Goal: Navigation & Orientation: Find specific page/section

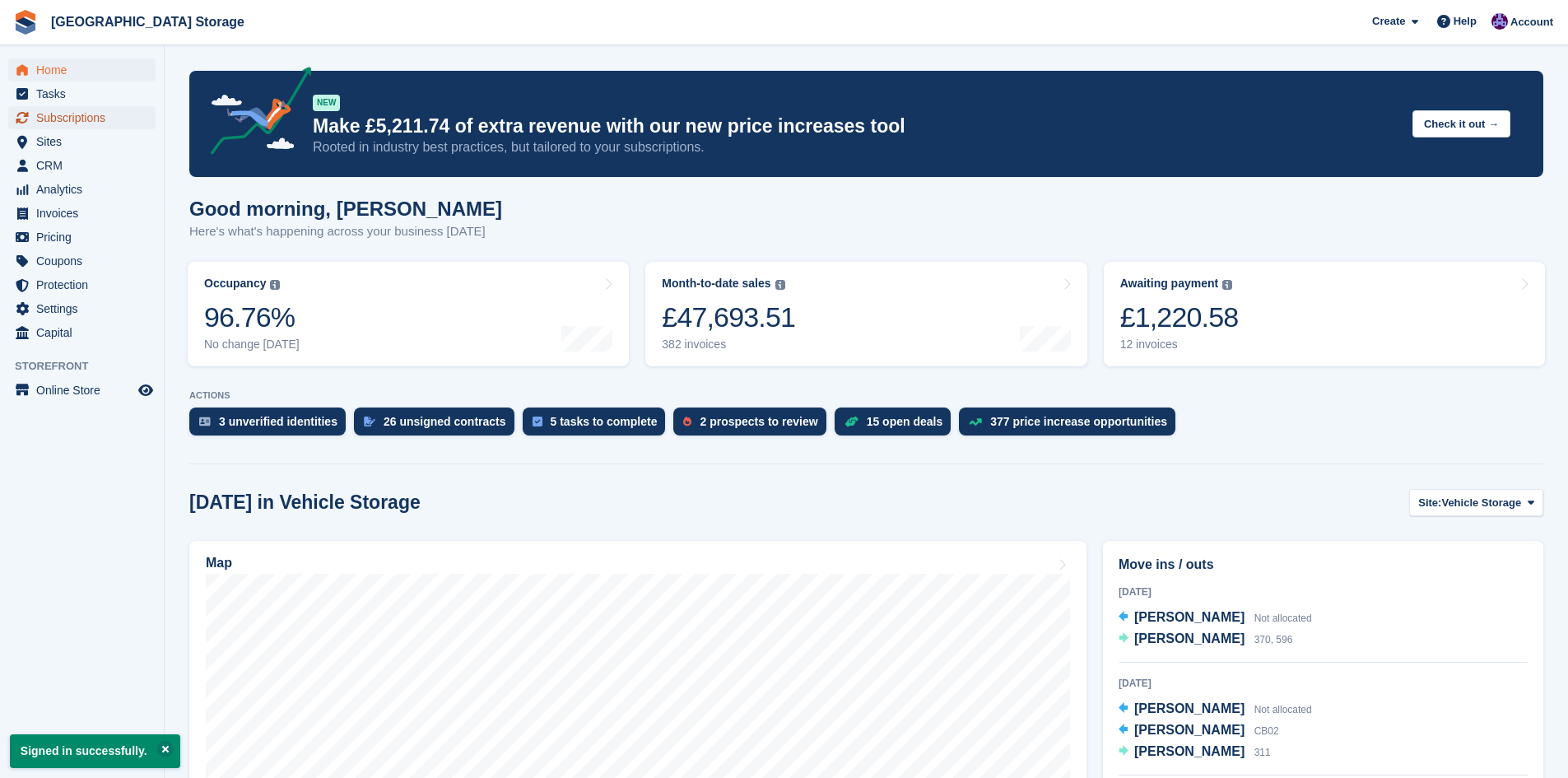
click at [93, 125] on span "Subscriptions" at bounding box center [85, 118] width 99 height 23
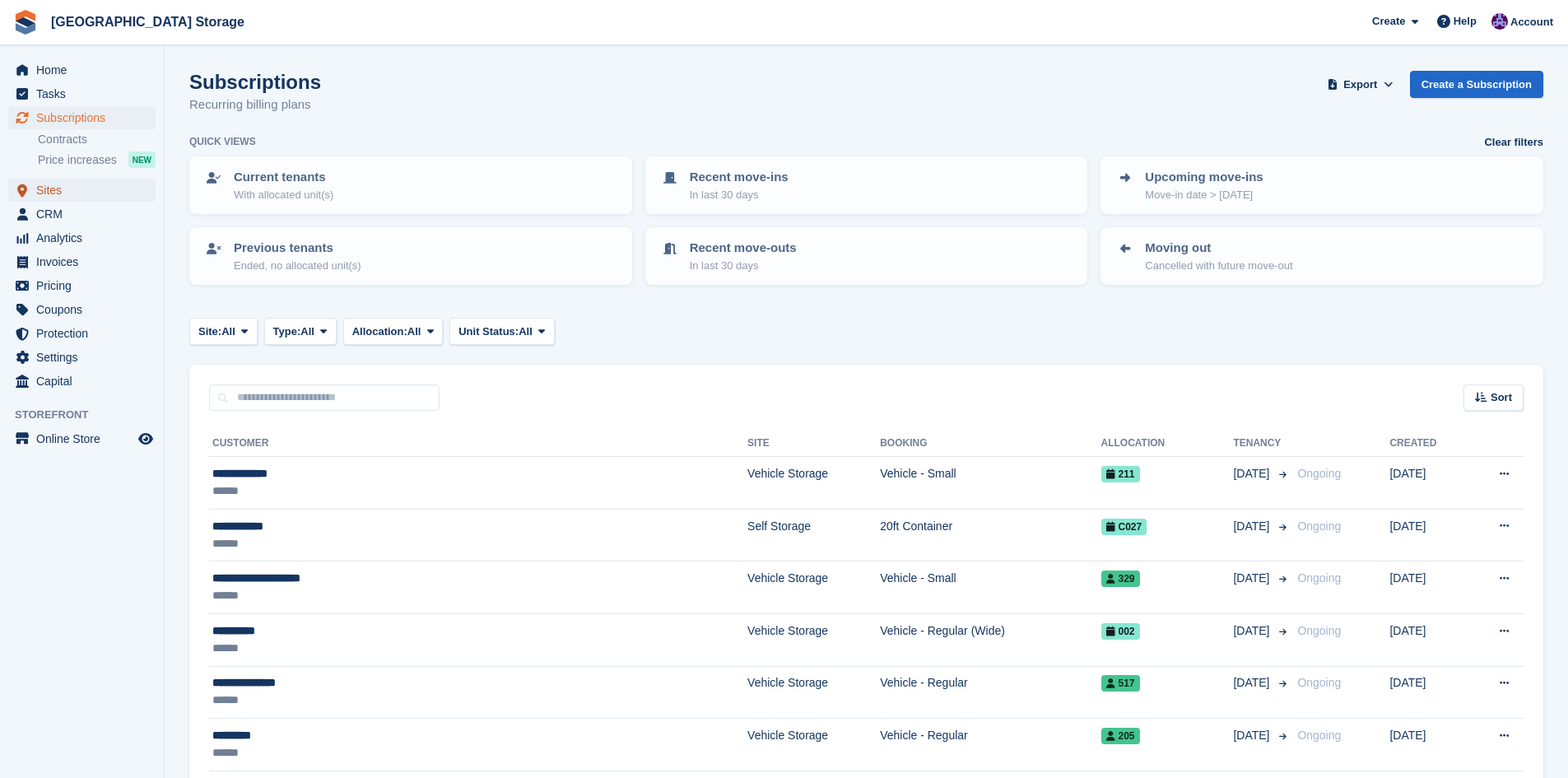
click at [117, 187] on span "Sites" at bounding box center [85, 191] width 99 height 23
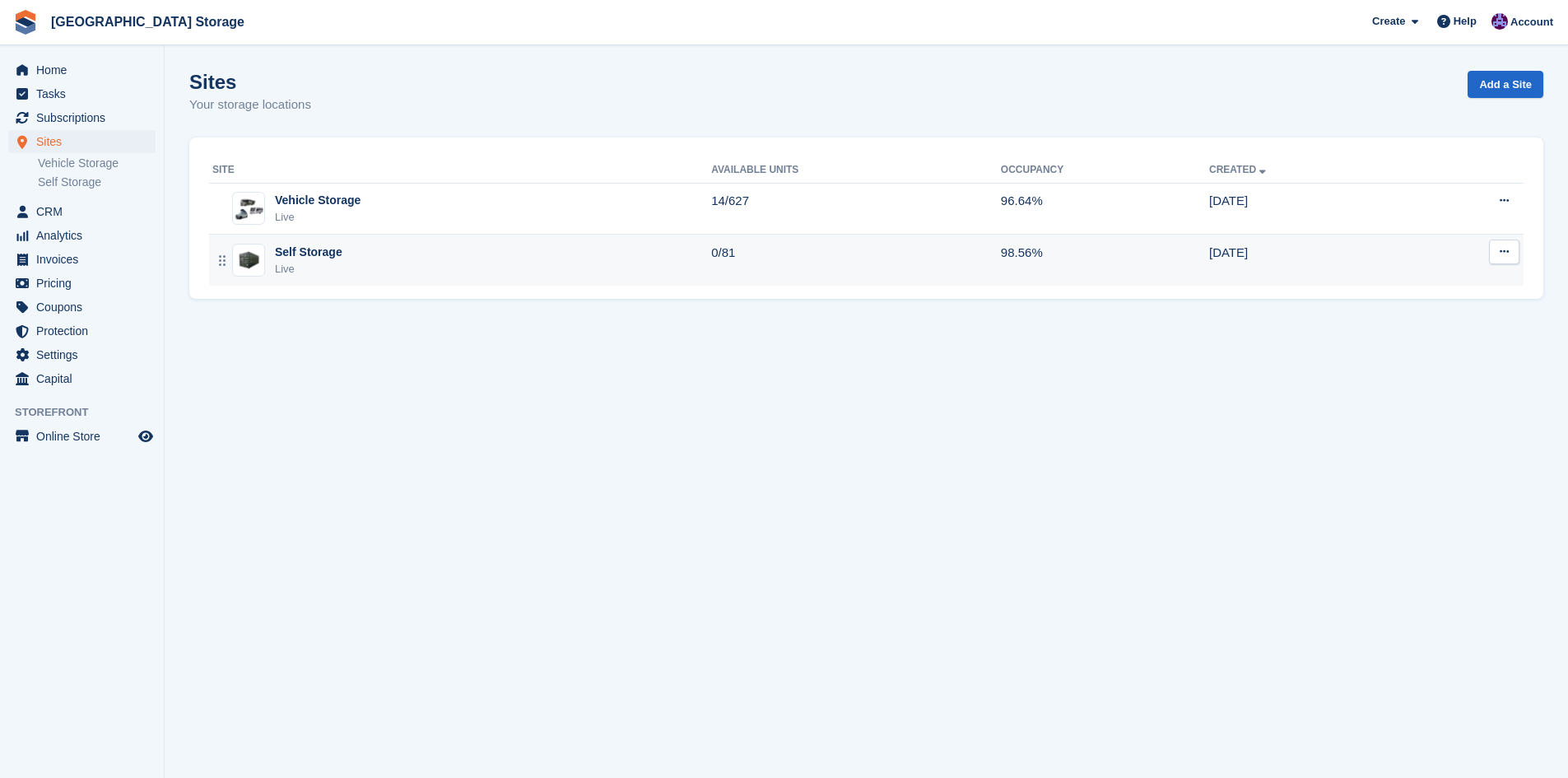
click at [570, 266] on div "Self Storage Live" at bounding box center [461, 261] width 499 height 34
